Goal: Transaction & Acquisition: Purchase product/service

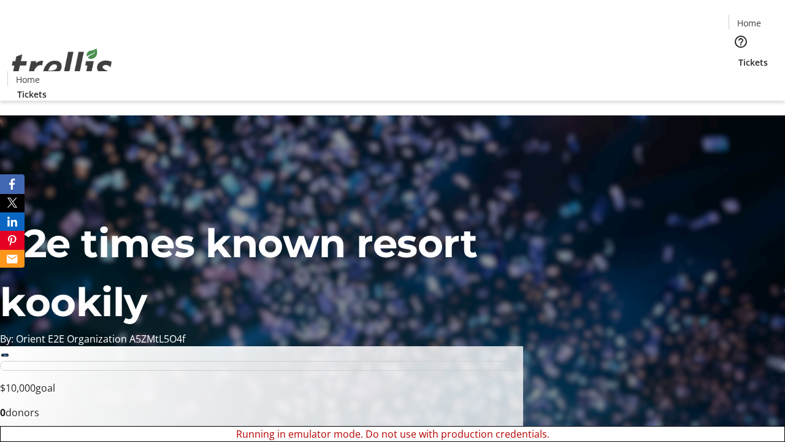
click at [750, 18] on span "Sign Up" at bounding box center [755, 17] width 36 height 15
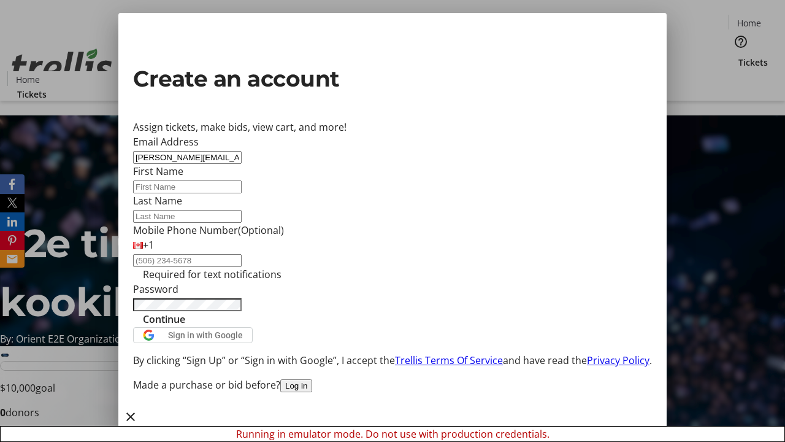
type input "[PERSON_NAME][EMAIL_ADDRESS][DOMAIN_NAME]"
type input "[PERSON_NAME]"
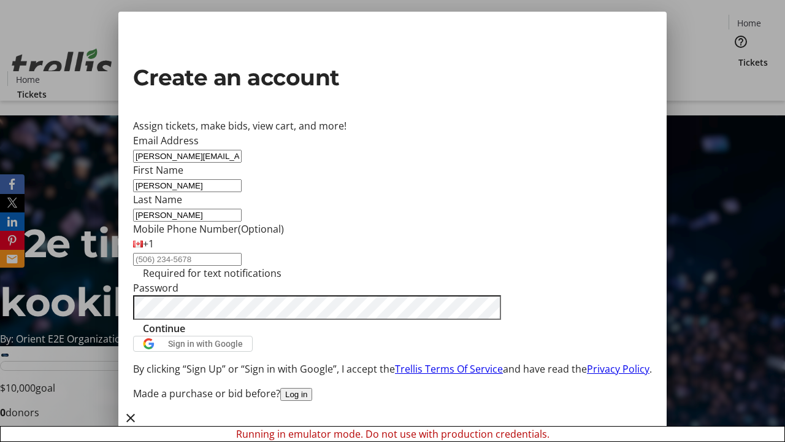
click at [185, 336] on span "Continue" at bounding box center [164, 328] width 42 height 15
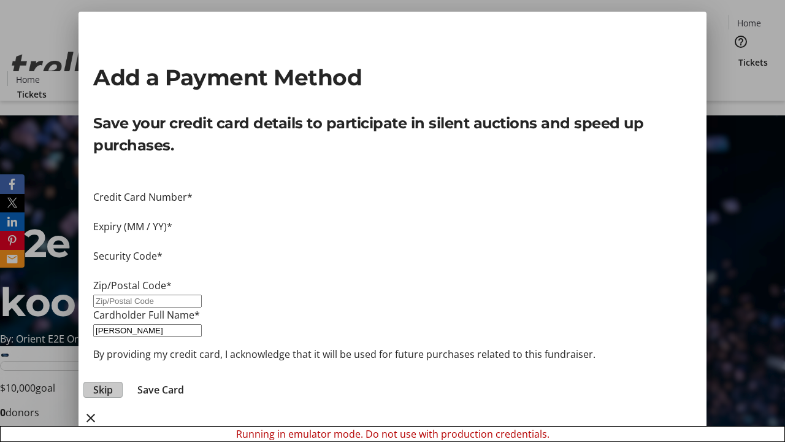
click at [113, 382] on span "Skip" at bounding box center [103, 389] width 20 height 15
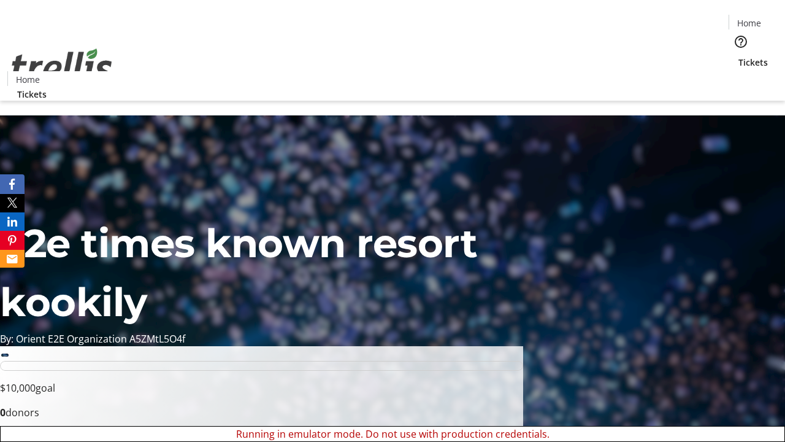
click at [739, 56] on span "Tickets" at bounding box center [753, 62] width 29 height 13
